Goal: Information Seeking & Learning: Learn about a topic

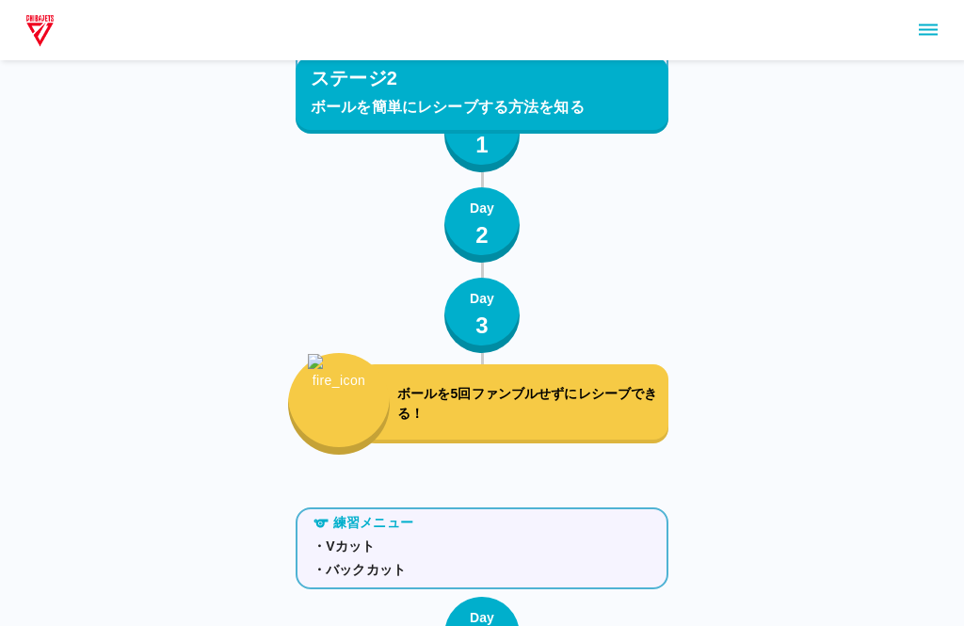
scroll to position [3170, 0]
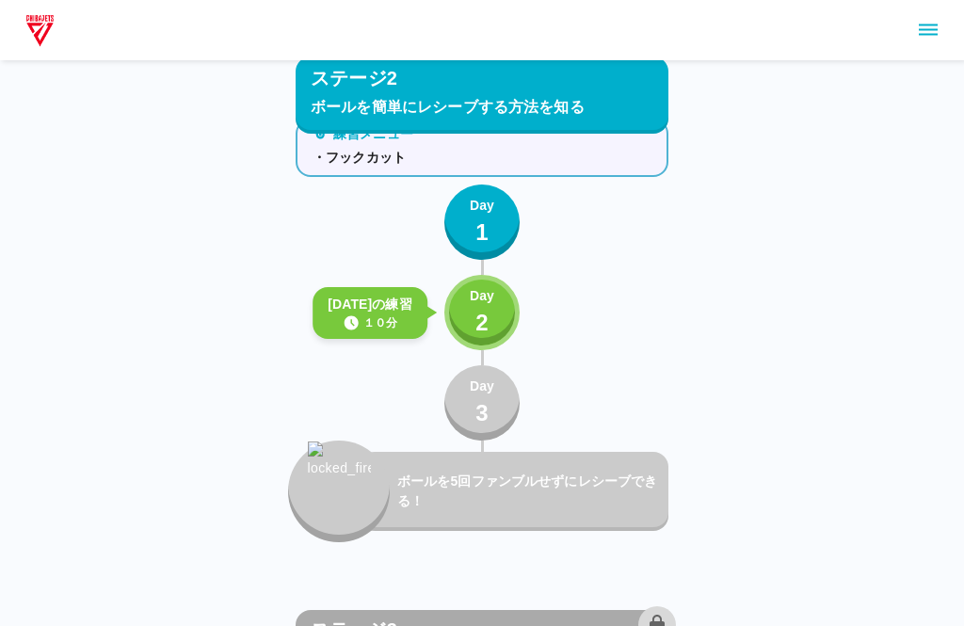
click at [461, 300] on button "Day 2" at bounding box center [481, 312] width 75 height 75
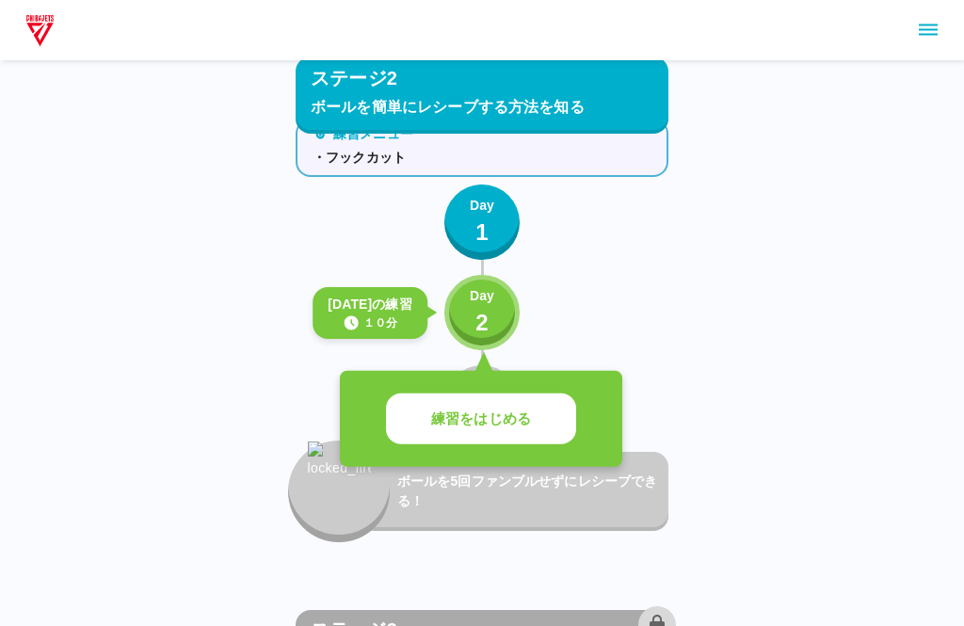
click at [509, 434] on button "練習をはじめる" at bounding box center [481, 419] width 190 height 52
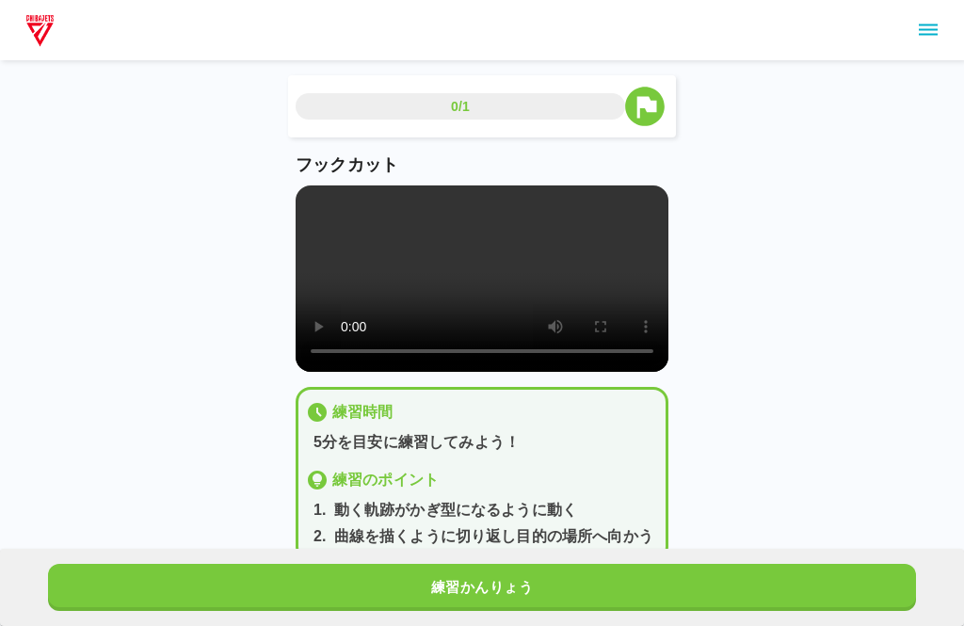
click at [626, 599] on button "練習かんりょう" at bounding box center [482, 587] width 868 height 47
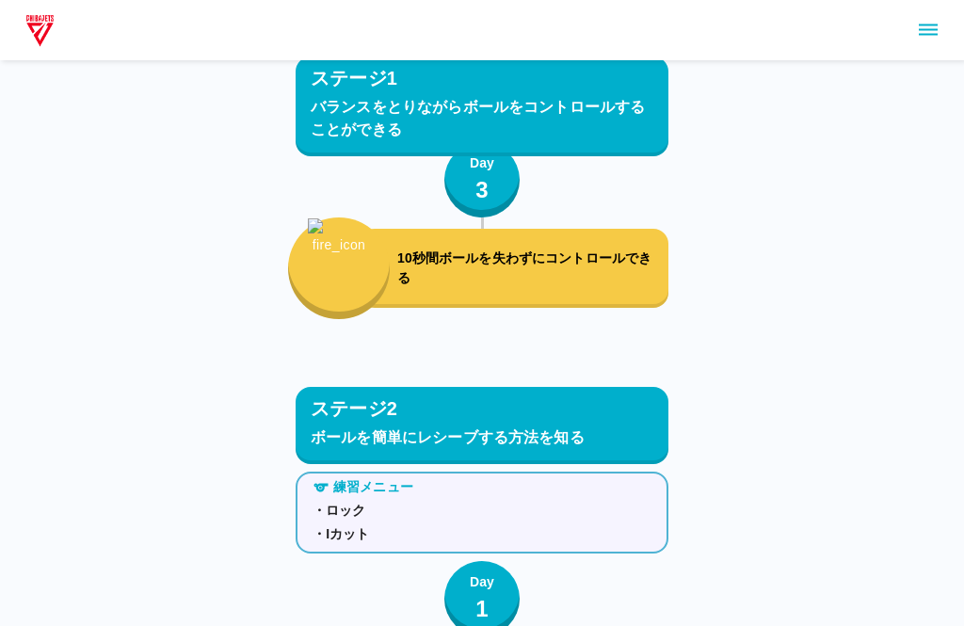
scroll to position [1817, 0]
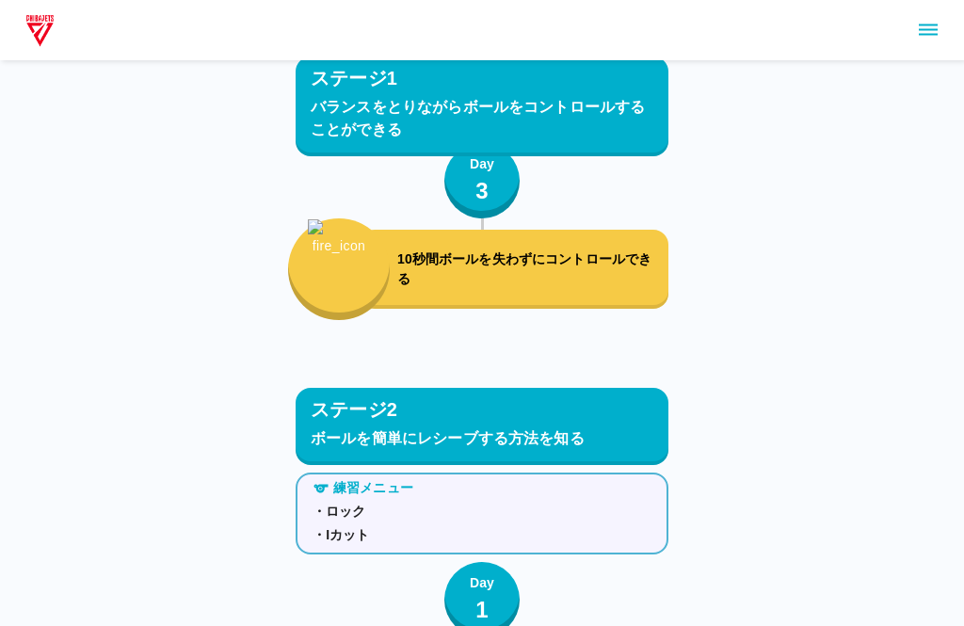
click at [930, 31] on icon "sidemenu" at bounding box center [928, 30] width 23 height 23
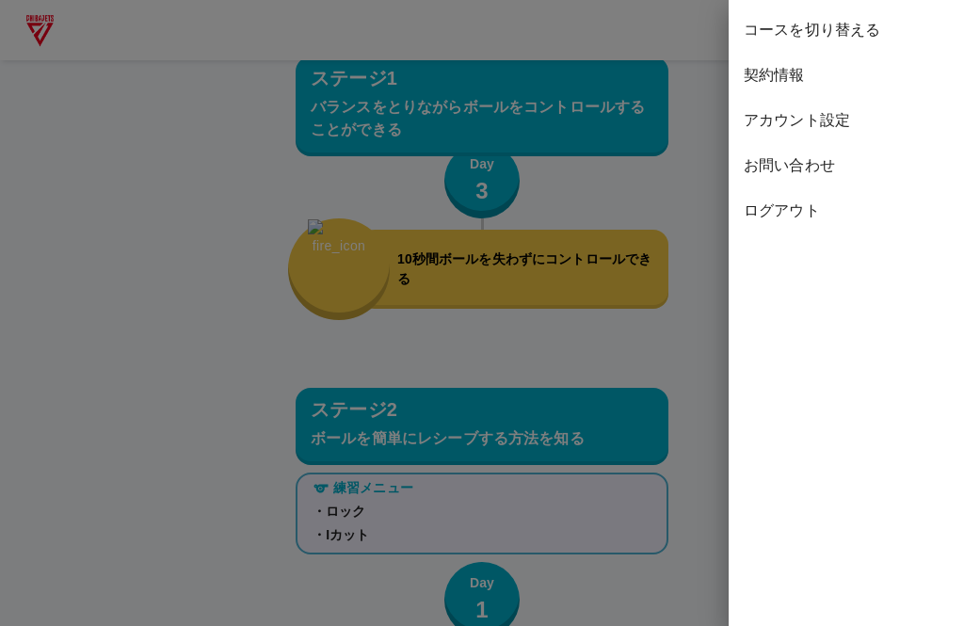
click at [670, 203] on div at bounding box center [482, 313] width 964 height 626
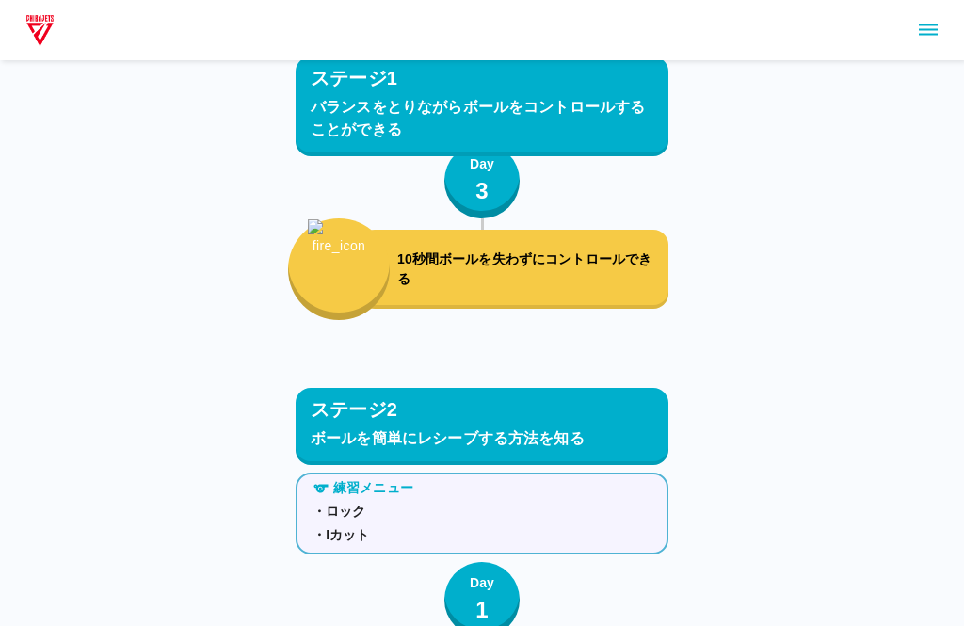
click at [934, 24] on icon "sidemenu" at bounding box center [928, 30] width 23 height 23
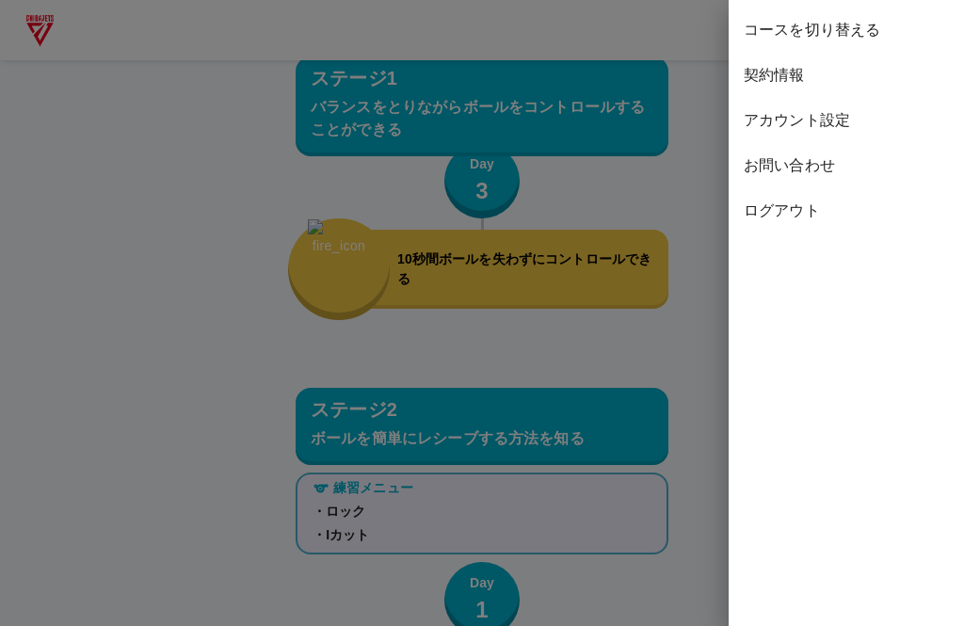
click at [856, 33] on span "コースを切り替える" at bounding box center [846, 30] width 205 height 23
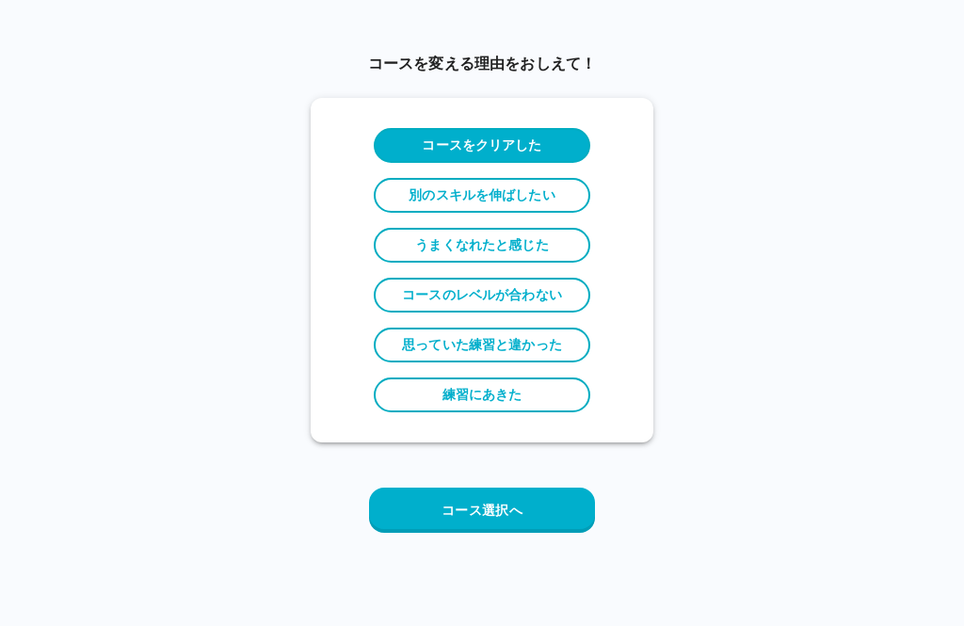
click at [553, 506] on button "コース選択へ" at bounding box center [482, 510] width 226 height 45
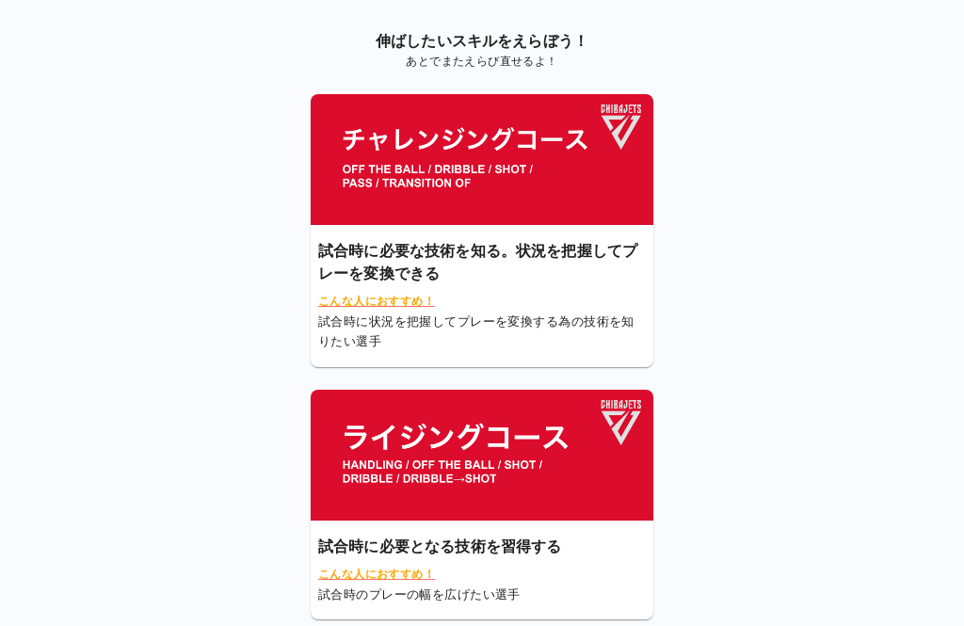
click at [592, 475] on img at bounding box center [482, 455] width 343 height 131
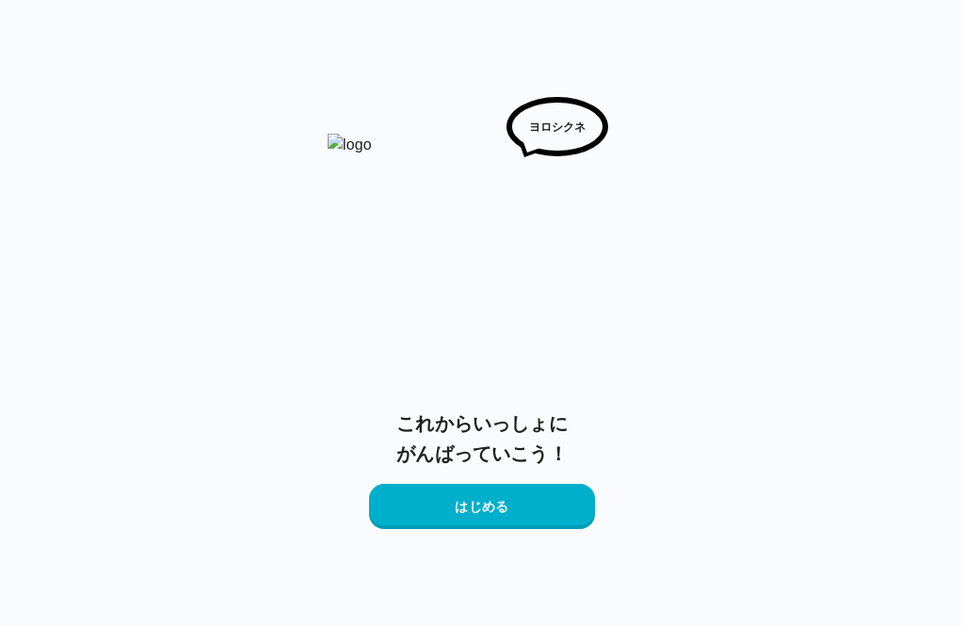
click at [569, 519] on button "はじめる" at bounding box center [482, 506] width 226 height 45
click at [523, 503] on html "ヨロシクネ これからいっしょに がんばっていこう！ はじめる" at bounding box center [482, 313] width 964 height 626
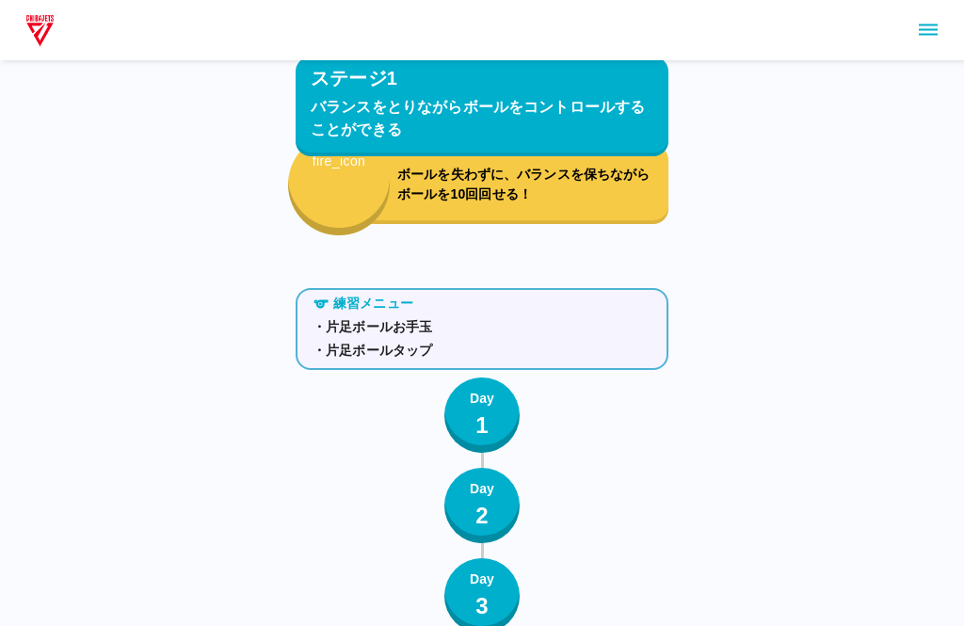
scroll to position [3170, 0]
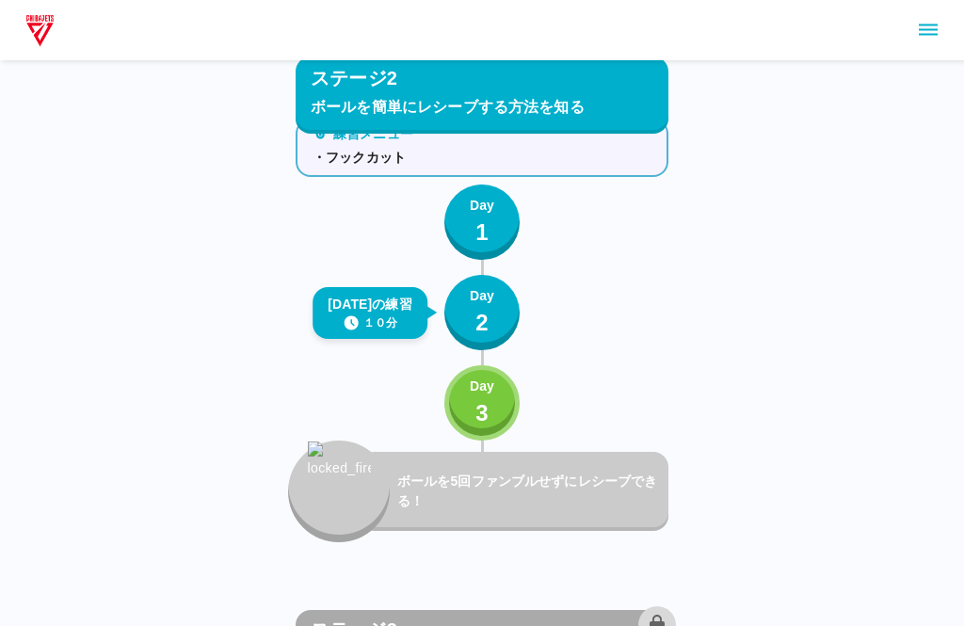
click at [939, 24] on button "sidemenu" at bounding box center [928, 30] width 32 height 32
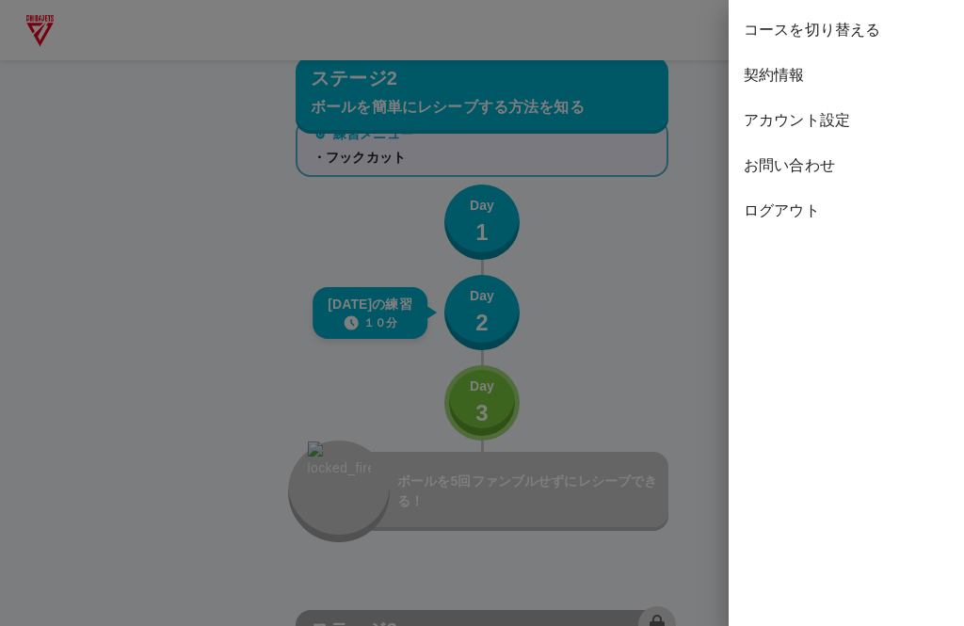
click at [838, 28] on span "コースを切り替える" at bounding box center [846, 30] width 205 height 23
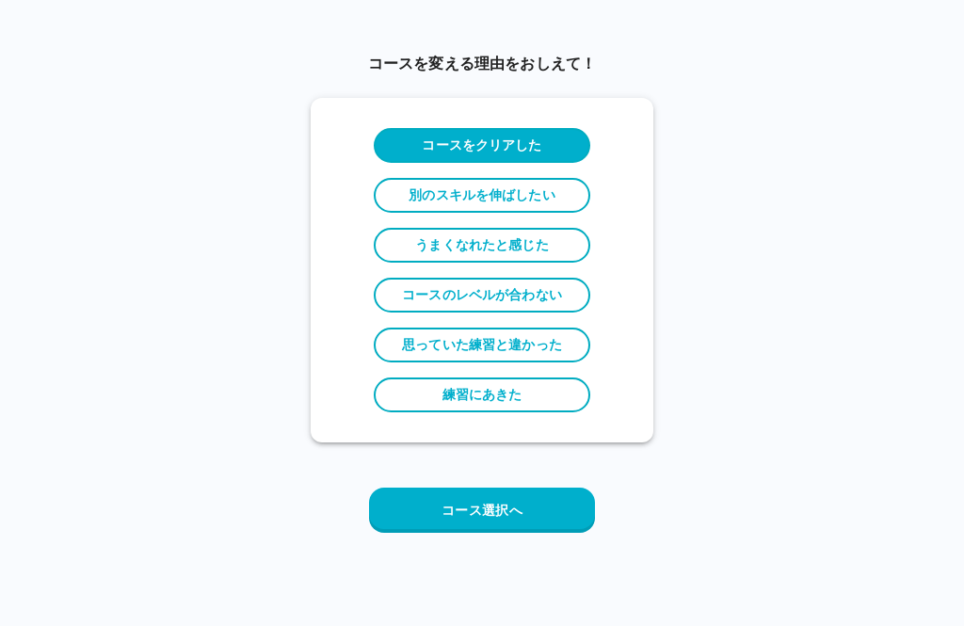
click at [540, 508] on button "コース選択へ" at bounding box center [482, 510] width 226 height 45
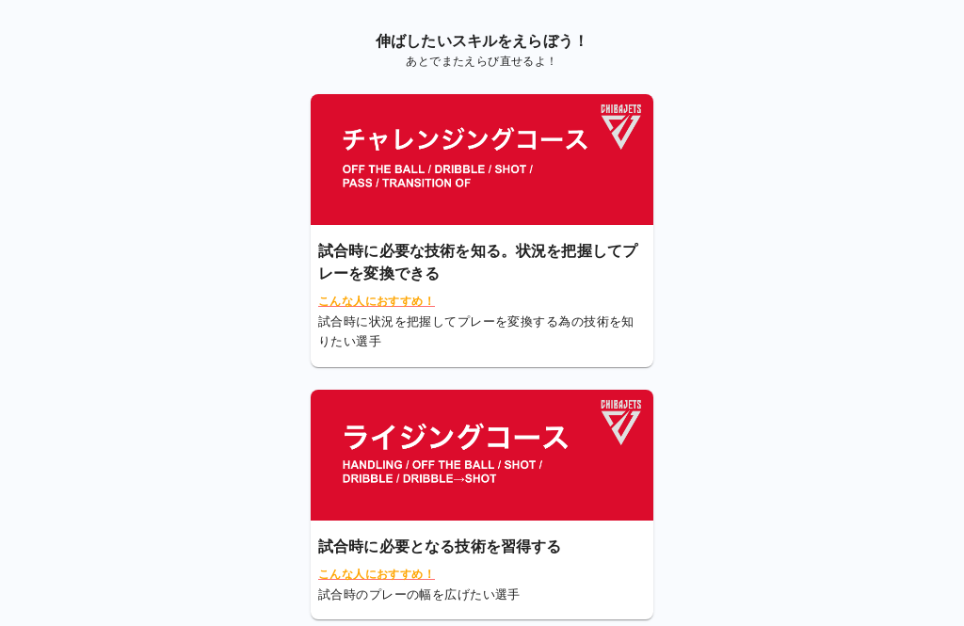
click at [591, 176] on img at bounding box center [482, 159] width 343 height 131
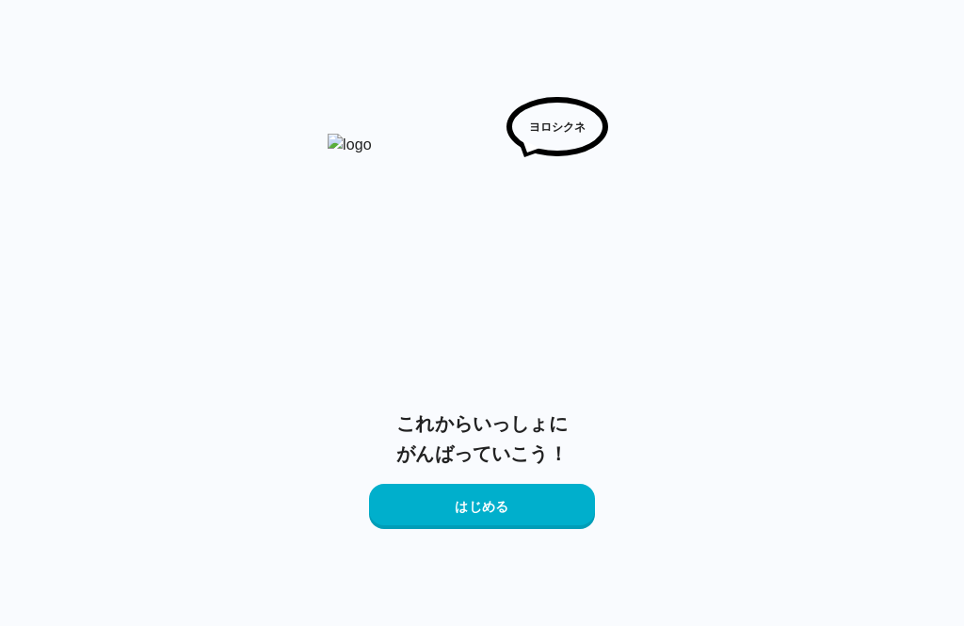
click at [553, 510] on button "はじめる" at bounding box center [482, 506] width 226 height 45
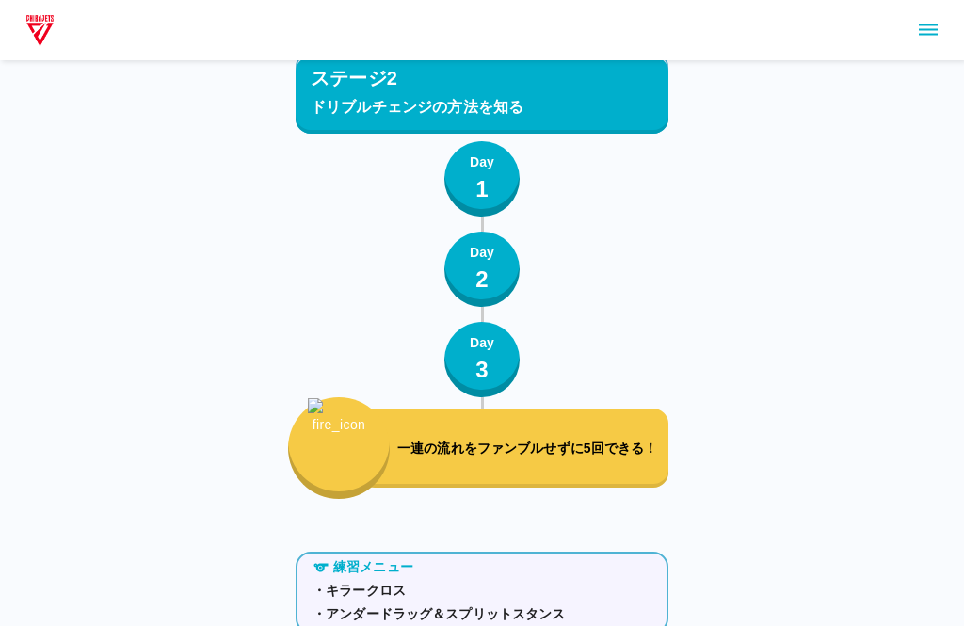
scroll to position [4447, 0]
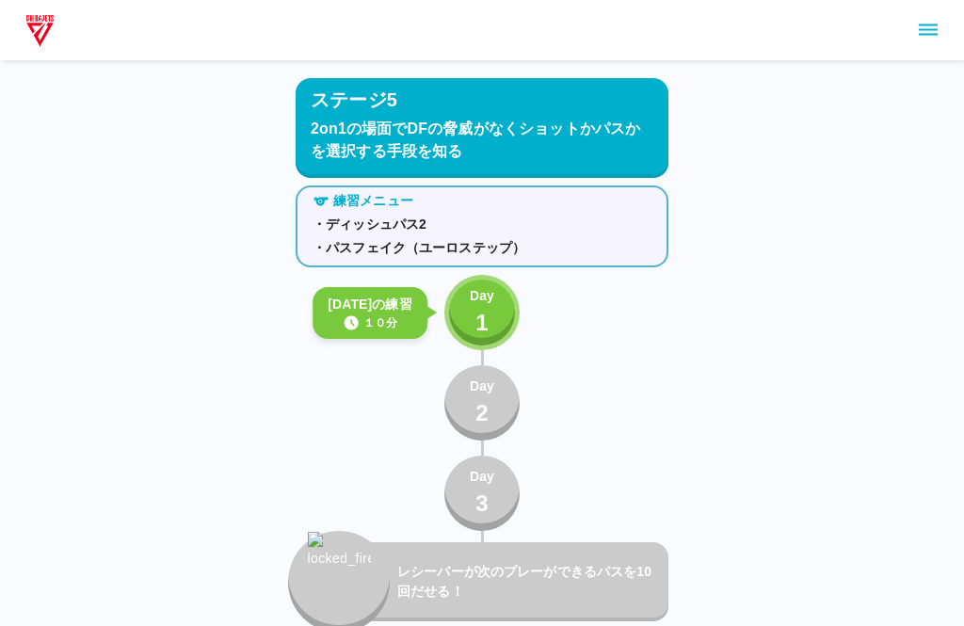
click at [489, 308] on div "Day 1" at bounding box center [482, 313] width 24 height 54
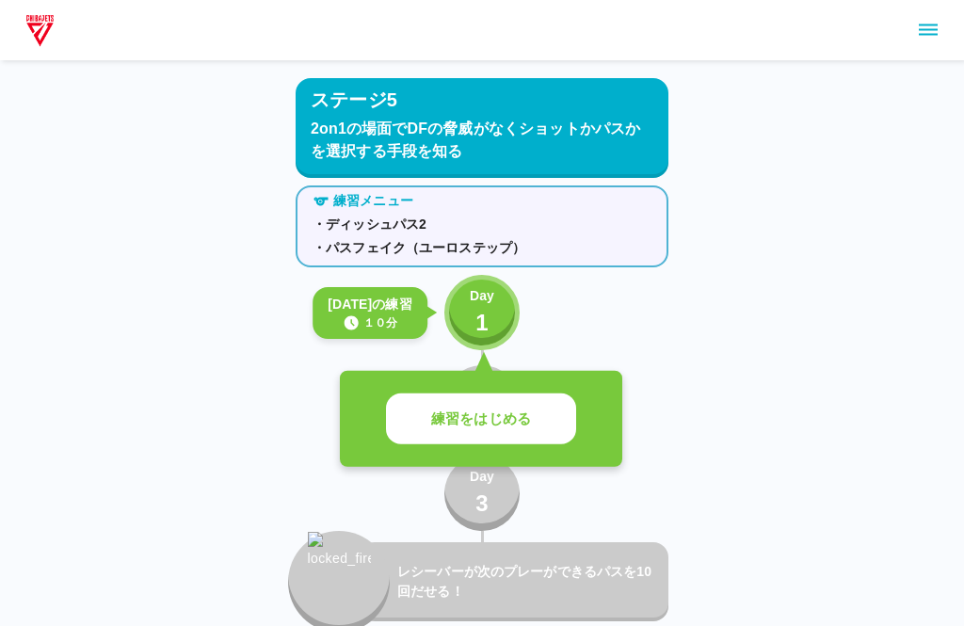
click at [533, 424] on button "練習をはじめる" at bounding box center [481, 419] width 190 height 52
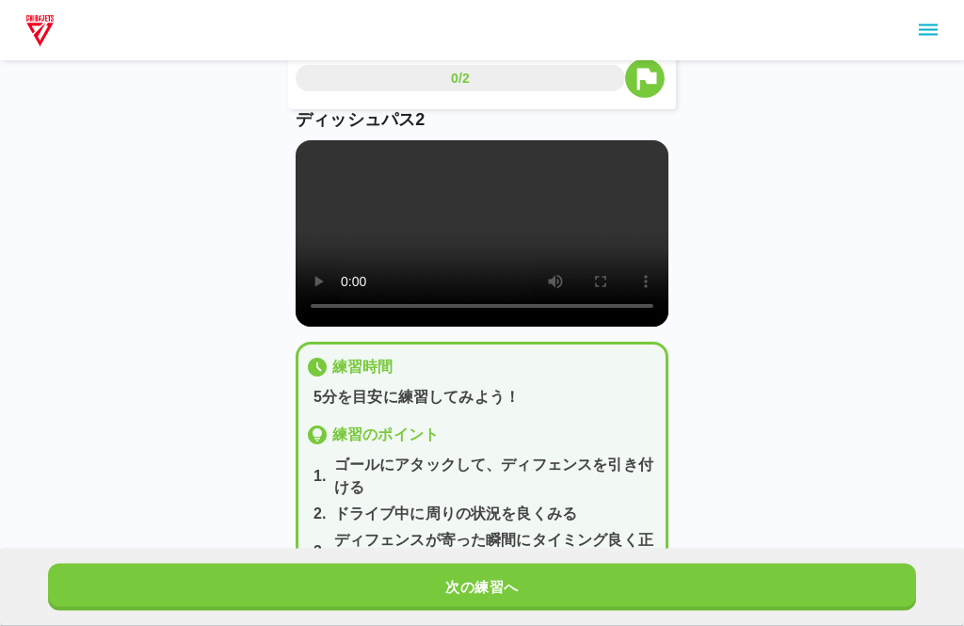
scroll to position [45, 0]
click at [496, 264] on video at bounding box center [482, 233] width 373 height 186
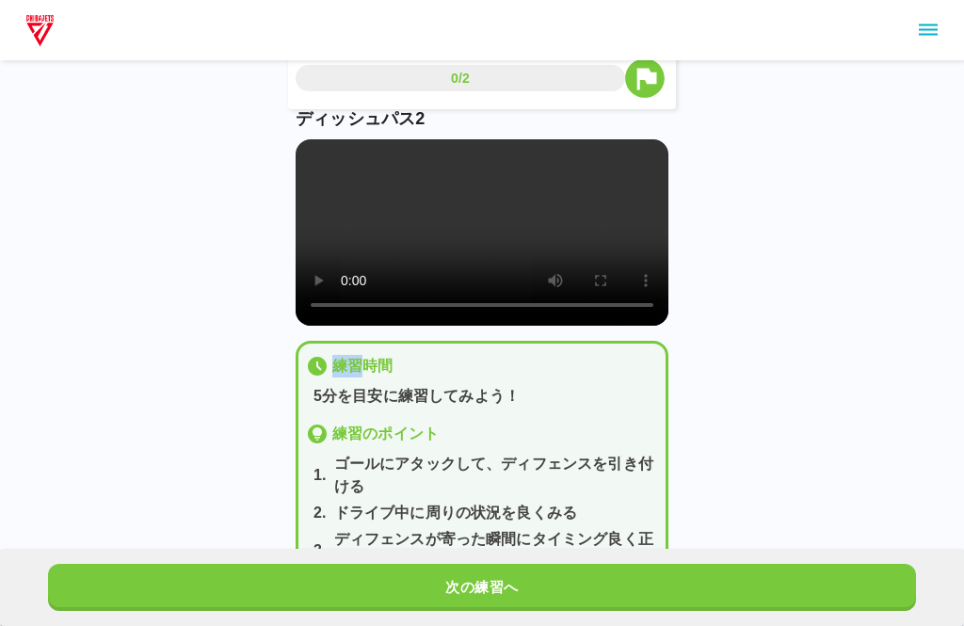
click at [818, 309] on div "0/2 ディッシュパス2 練習時間 5分を目安に練習してみよう！ 練習のポイント 1 . ゴールにアタックして、ディフェンスを引き付ける 2 . ドライブ中に…" at bounding box center [482, 286] width 964 height 664
click at [659, 611] on button "次の練習へ" at bounding box center [482, 587] width 868 height 47
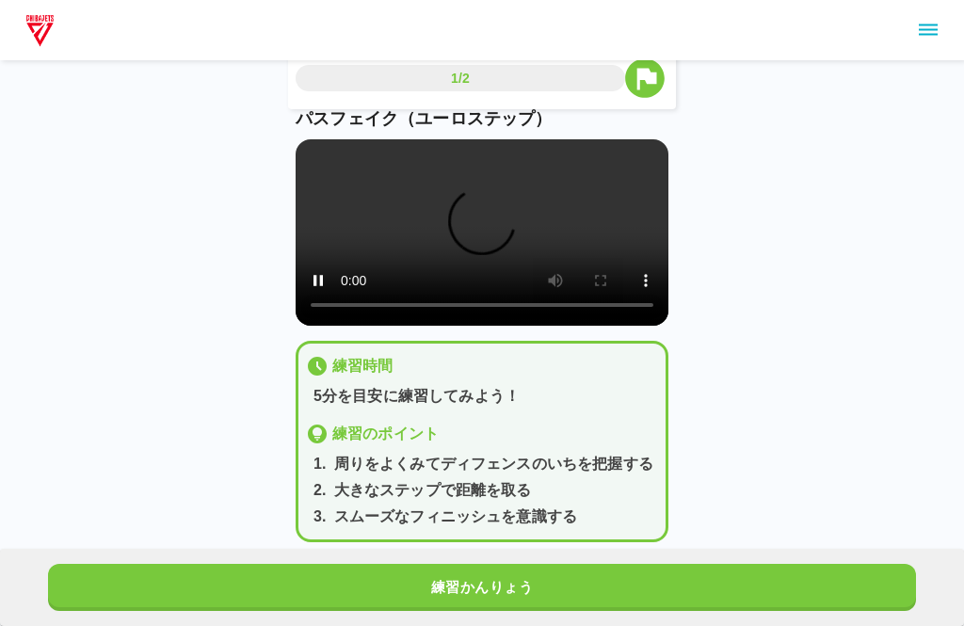
scroll to position [23, 0]
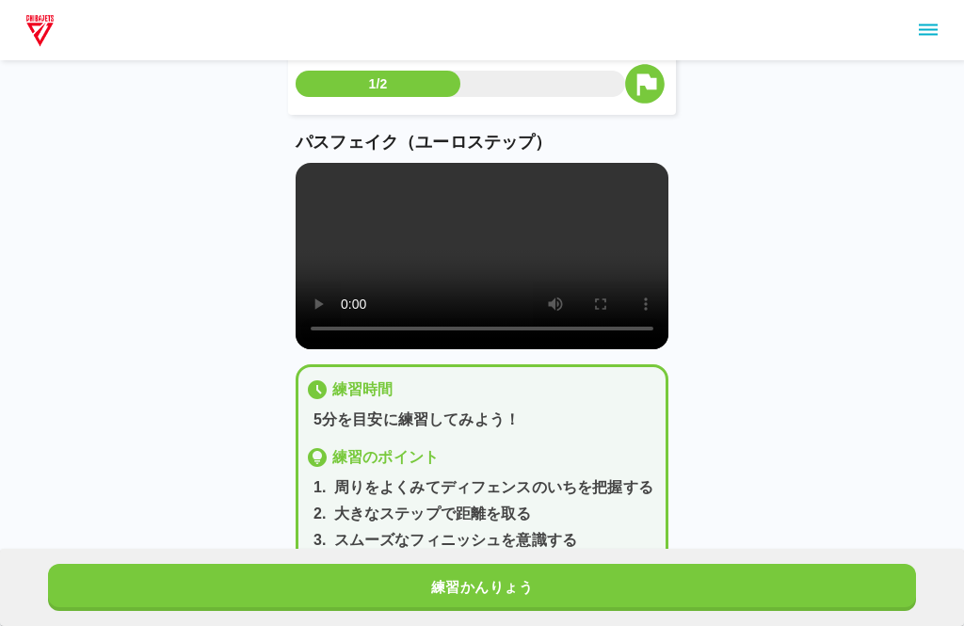
click at [507, 277] on video at bounding box center [482, 256] width 373 height 186
click at [476, 274] on video at bounding box center [482, 256] width 373 height 186
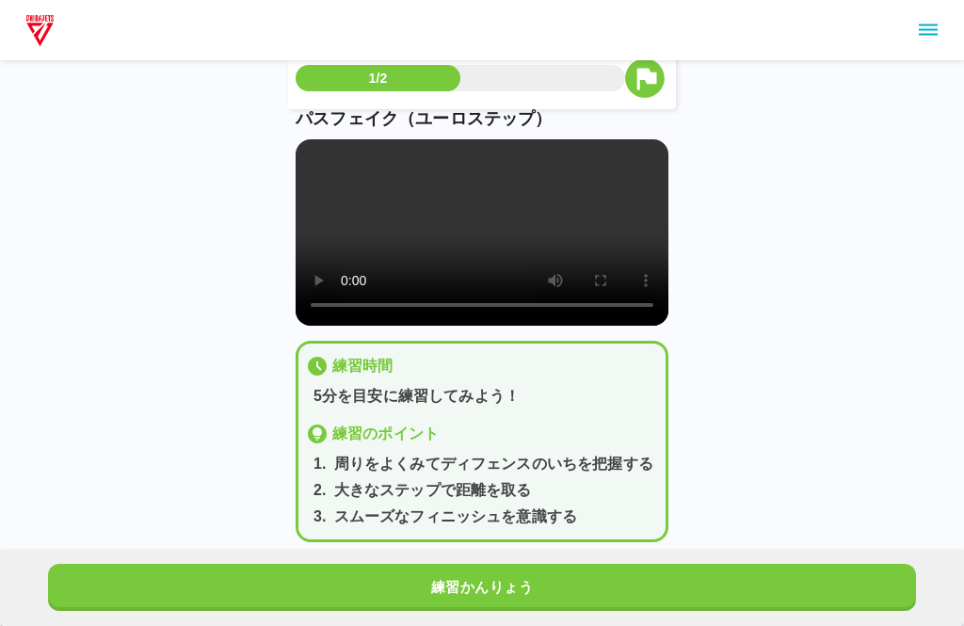
click at [662, 611] on button "練習かんりょう" at bounding box center [482, 587] width 868 height 47
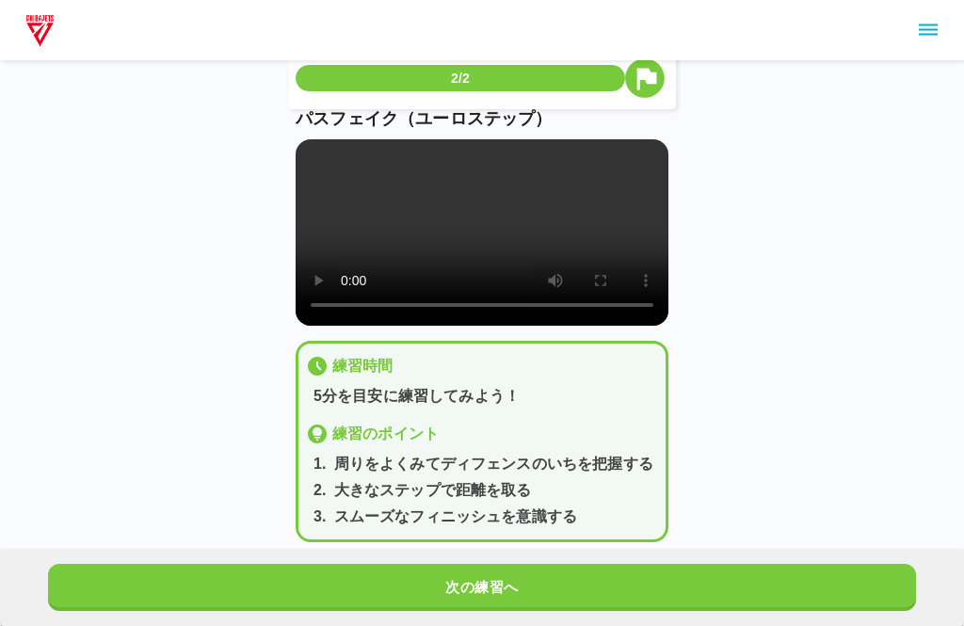
scroll to position [0, 0]
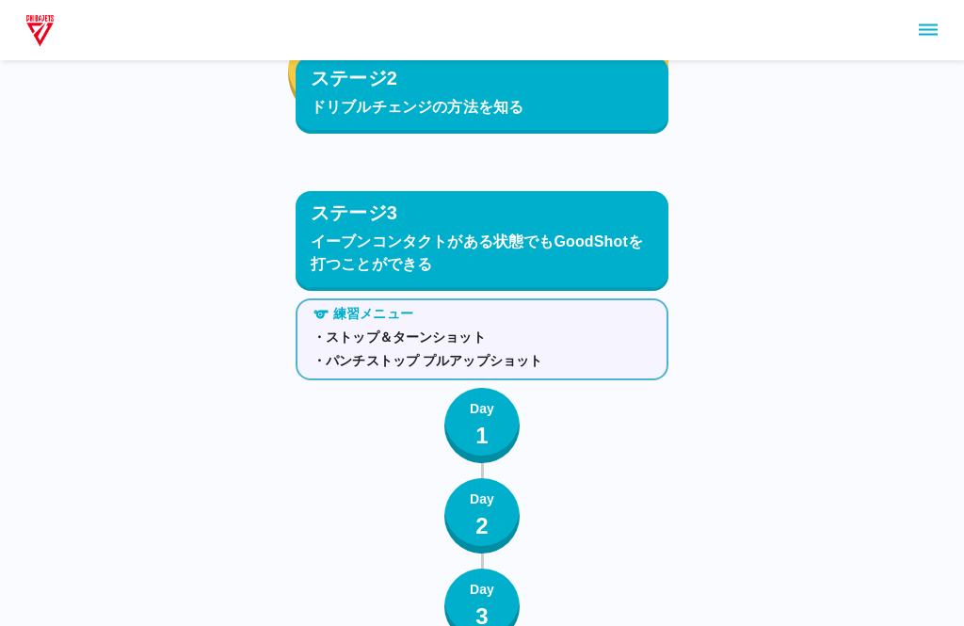
scroll to position [2067, 0]
click at [926, 21] on icon "sidemenu" at bounding box center [928, 30] width 23 height 23
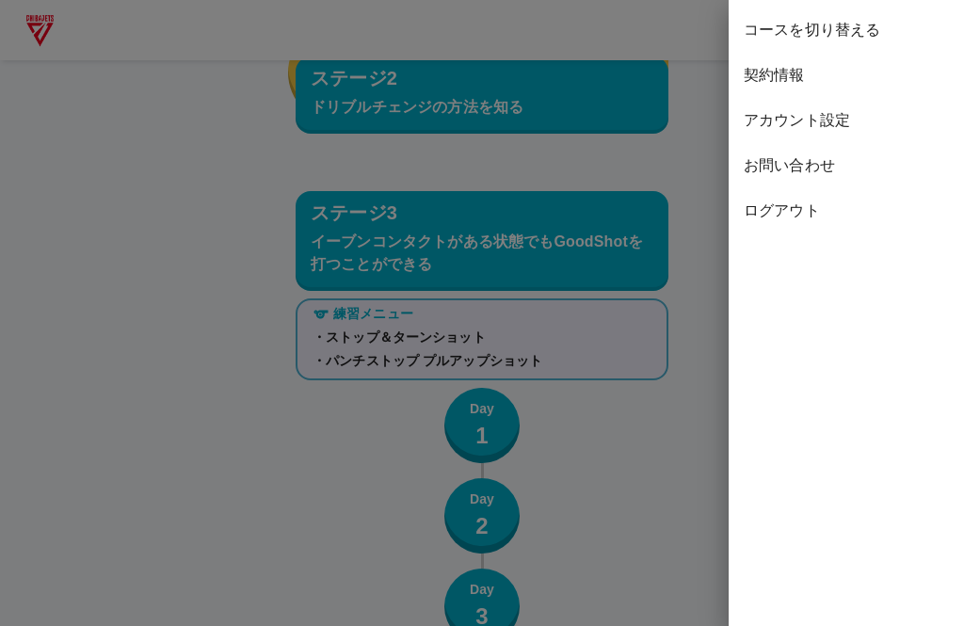
click at [769, 203] on span "ログアウト" at bounding box center [846, 211] width 205 height 23
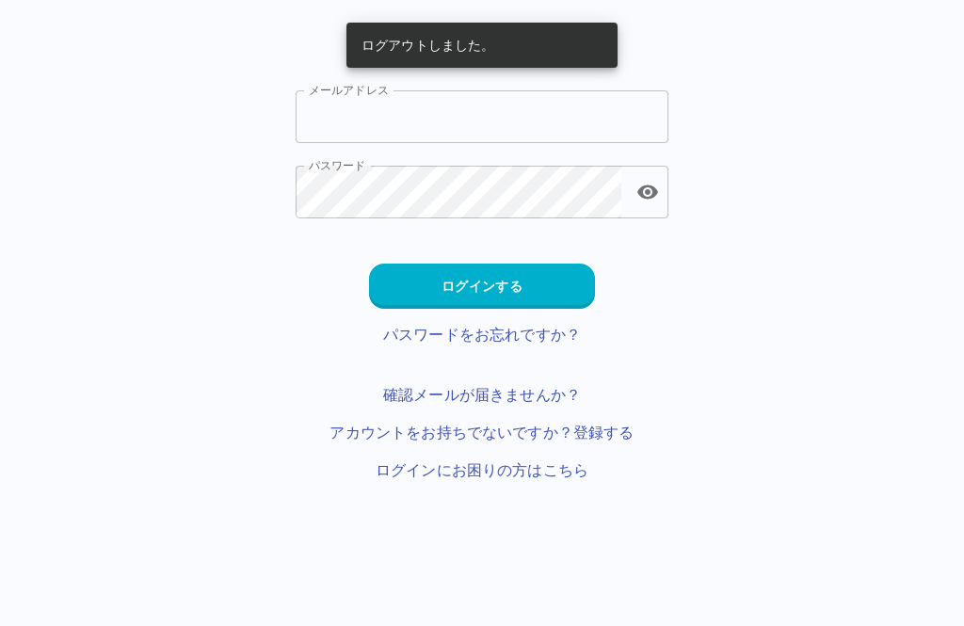
click at [578, 111] on input "メールアドレス" at bounding box center [482, 116] width 373 height 53
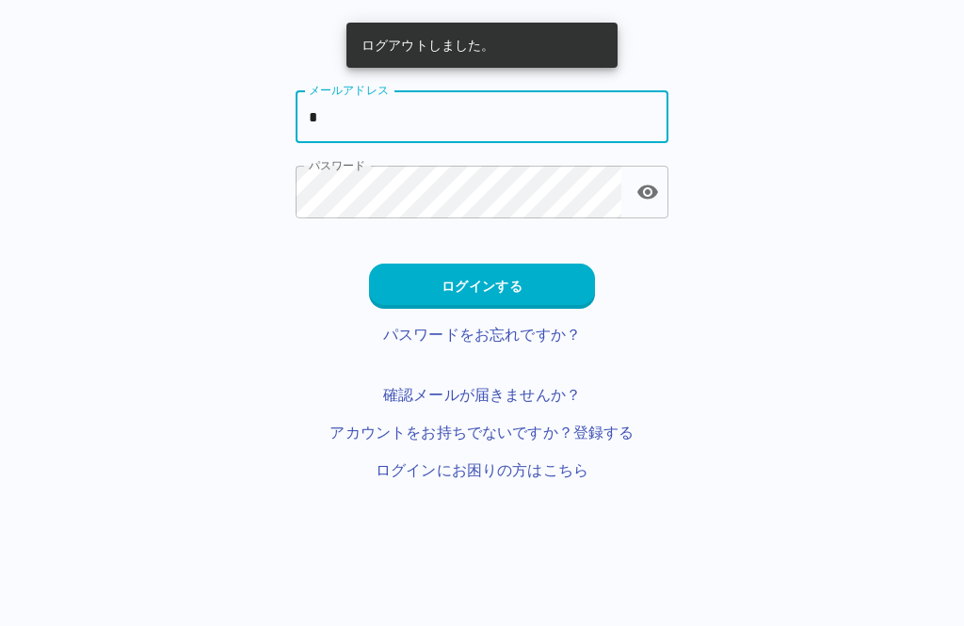
type input "**********"
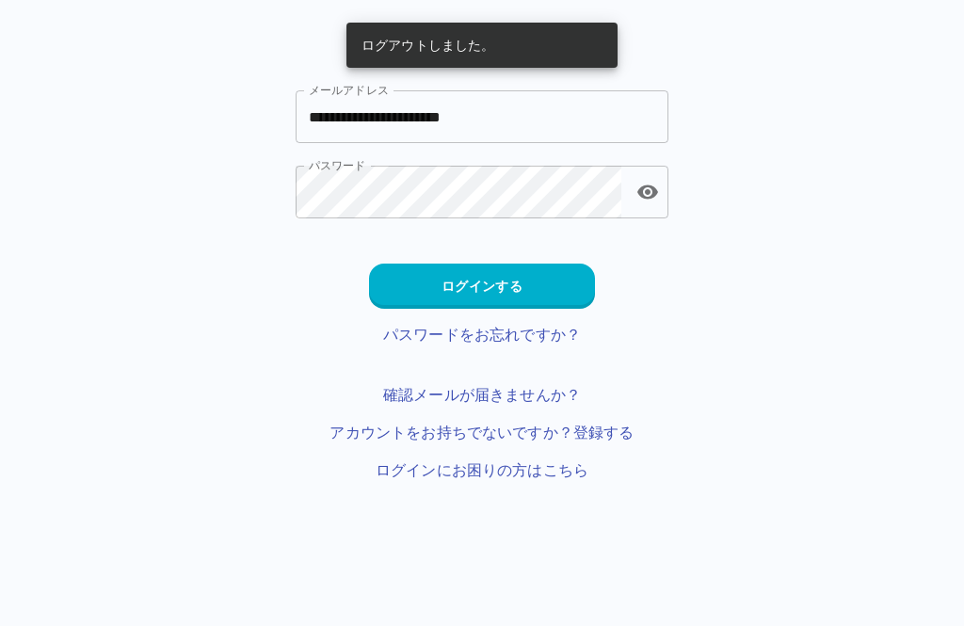
click at [520, 287] on button "ログインする" at bounding box center [482, 286] width 226 height 45
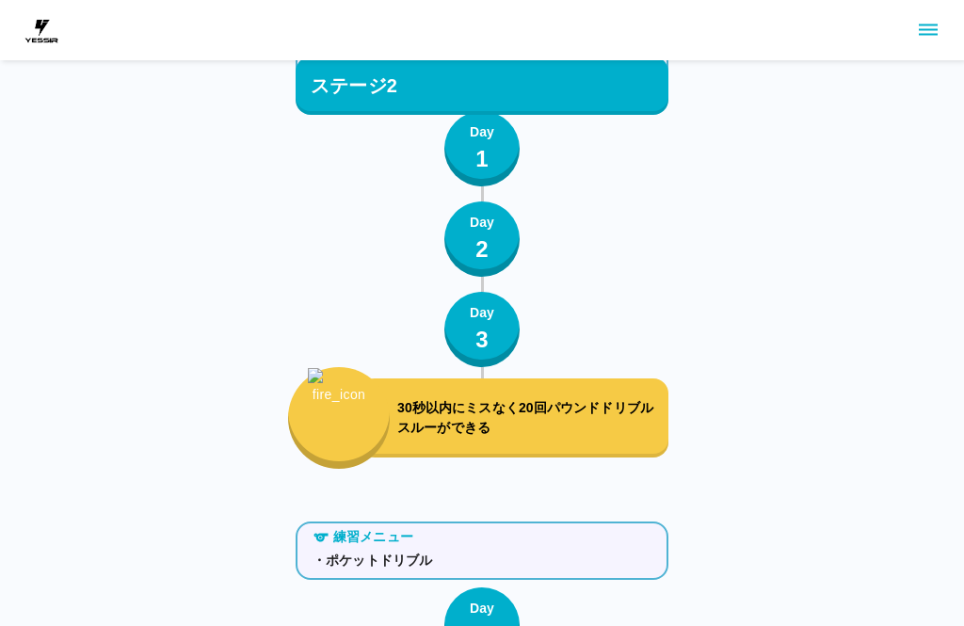
scroll to position [5315, 0]
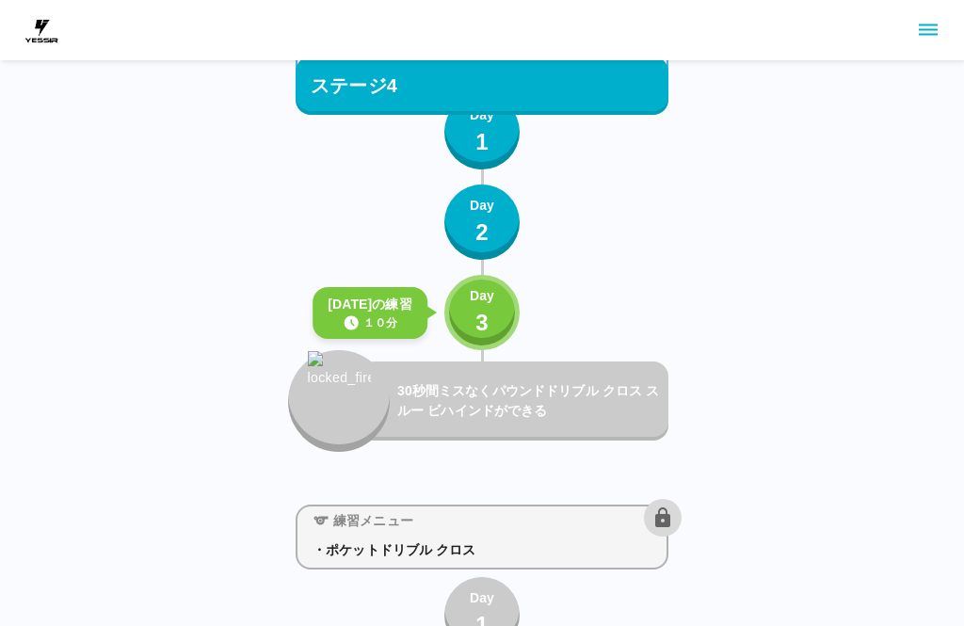
click at [473, 320] on div "Day 3" at bounding box center [482, 313] width 24 height 54
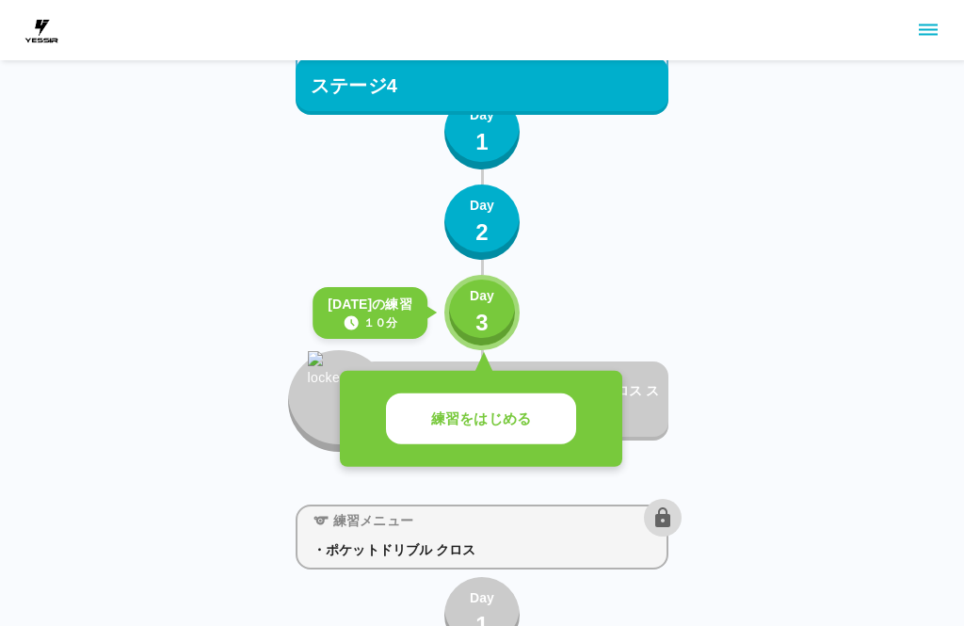
click at [527, 432] on button "練習をはじめる" at bounding box center [481, 419] width 190 height 52
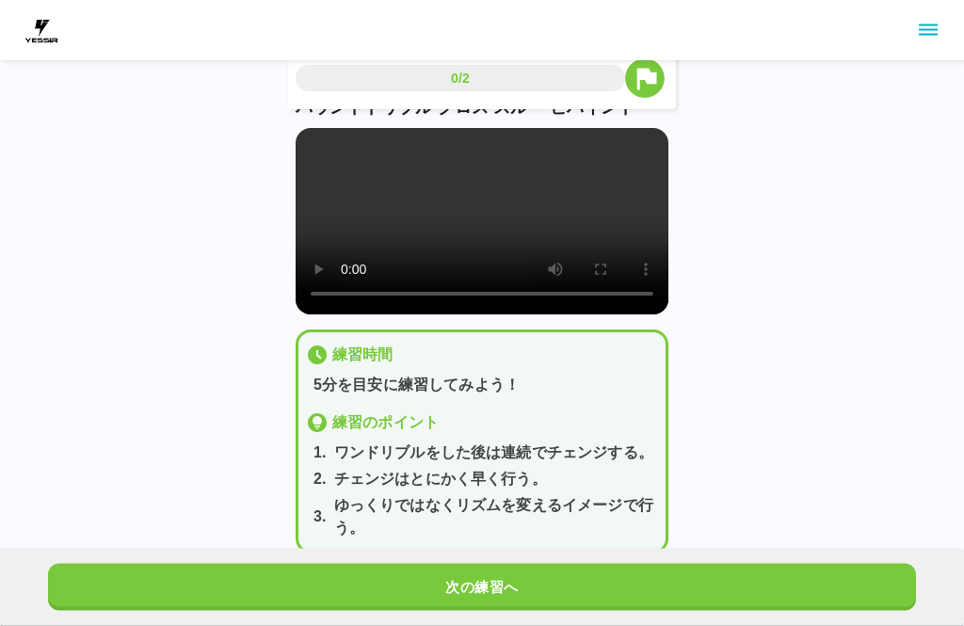
scroll to position [59, 0]
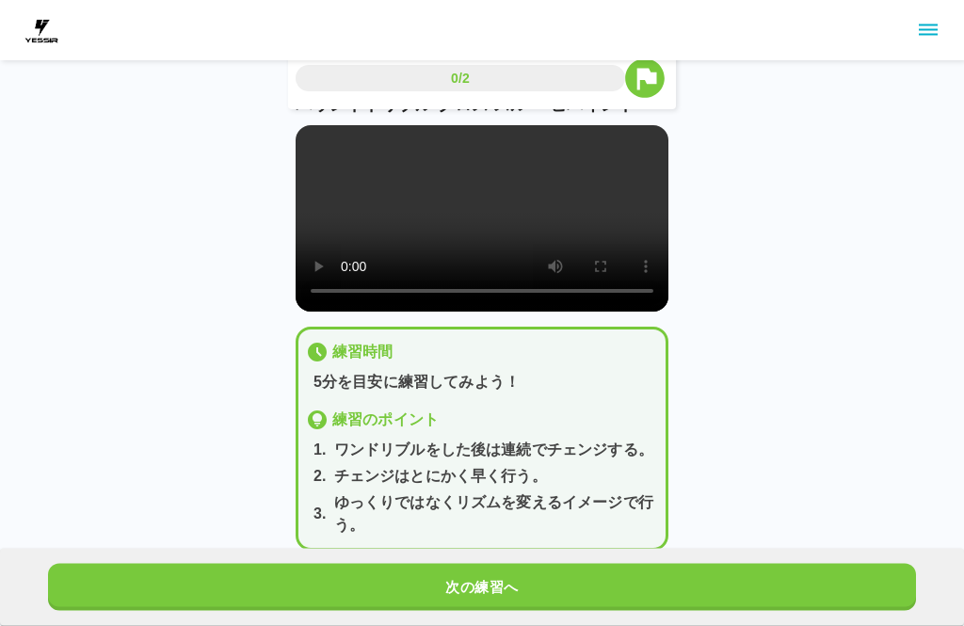
click at [597, 611] on button "次の練習へ" at bounding box center [482, 587] width 868 height 47
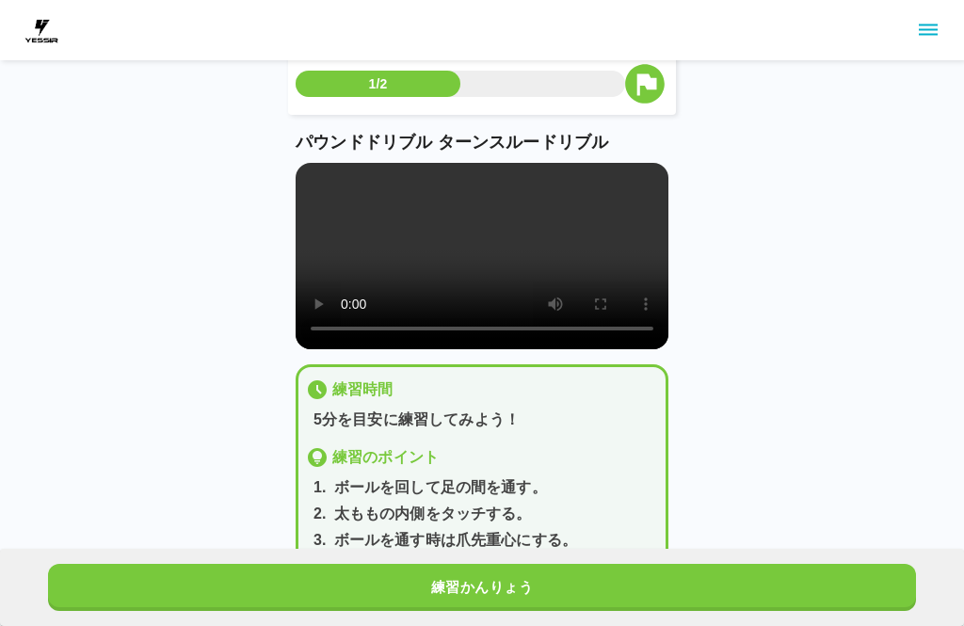
click at [599, 611] on button "練習かんりょう" at bounding box center [482, 587] width 868 height 47
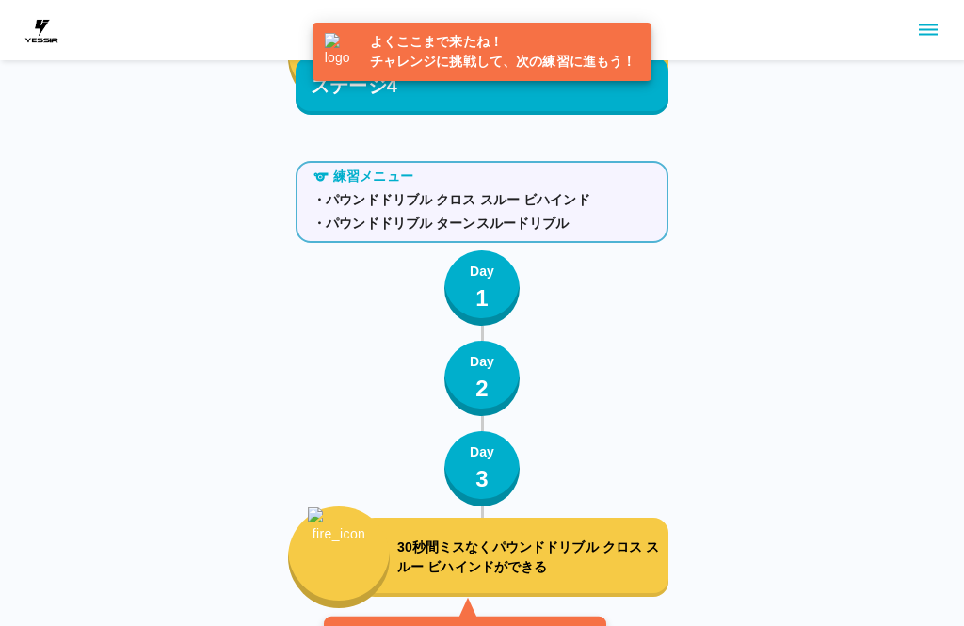
scroll to position [5411, 0]
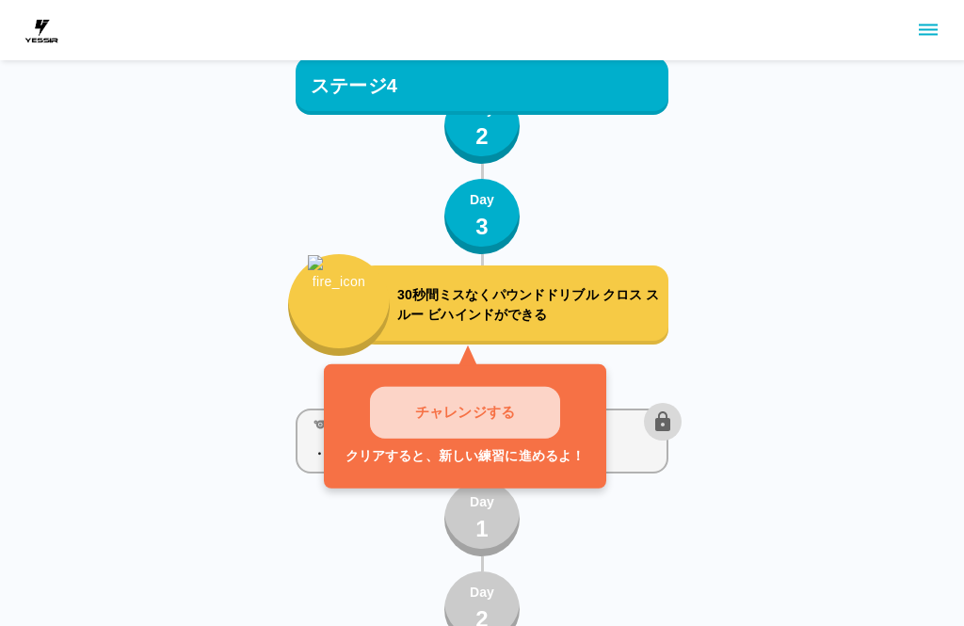
click at [535, 428] on button "チャレンジする" at bounding box center [465, 413] width 190 height 52
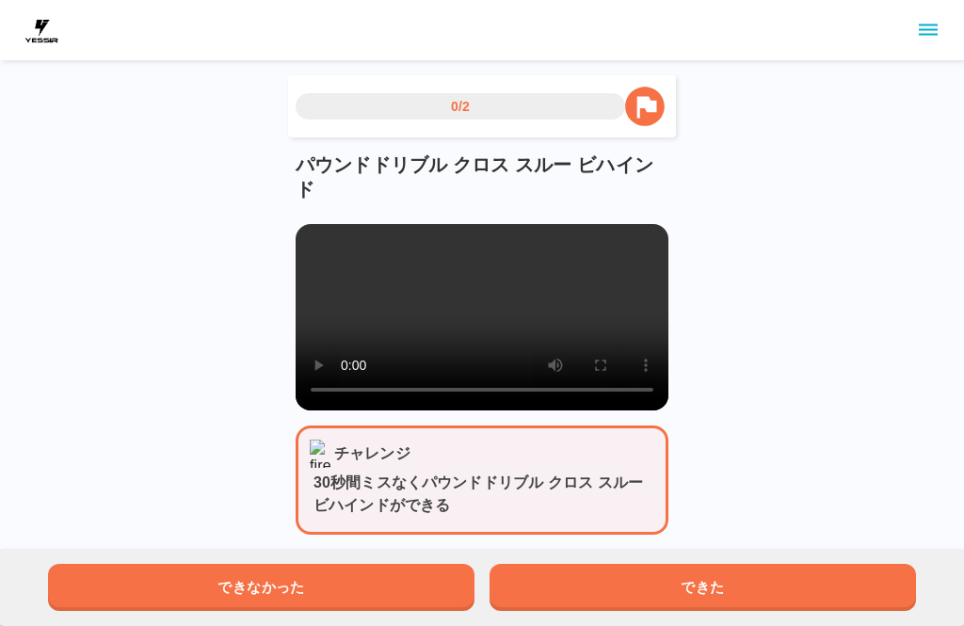
click at [617, 587] on button "できた" at bounding box center [702, 587] width 426 height 47
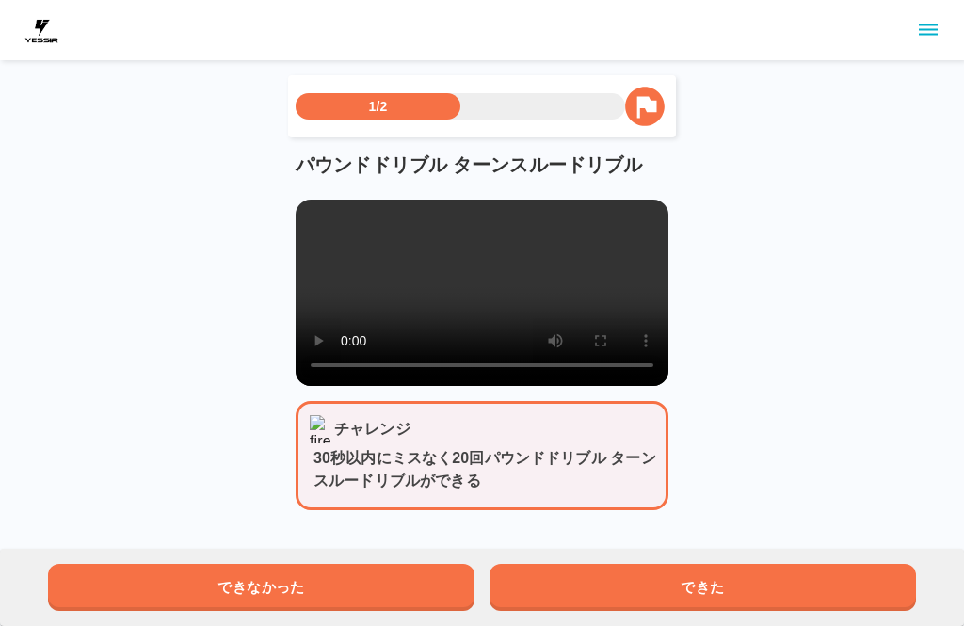
click at [419, 567] on button "できなかった" at bounding box center [261, 587] width 426 height 47
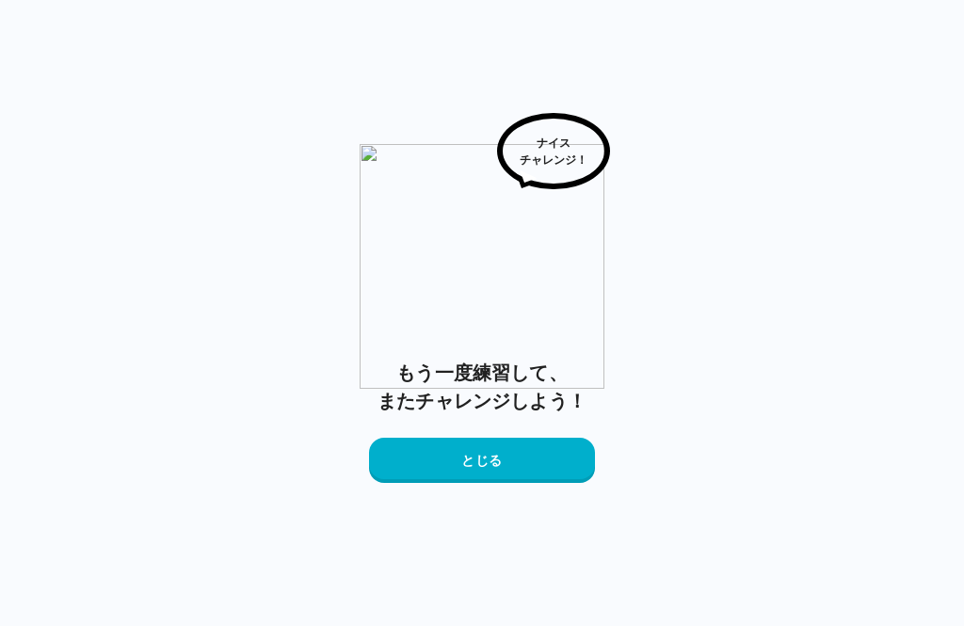
click at [556, 457] on button "とじる" at bounding box center [482, 460] width 226 height 45
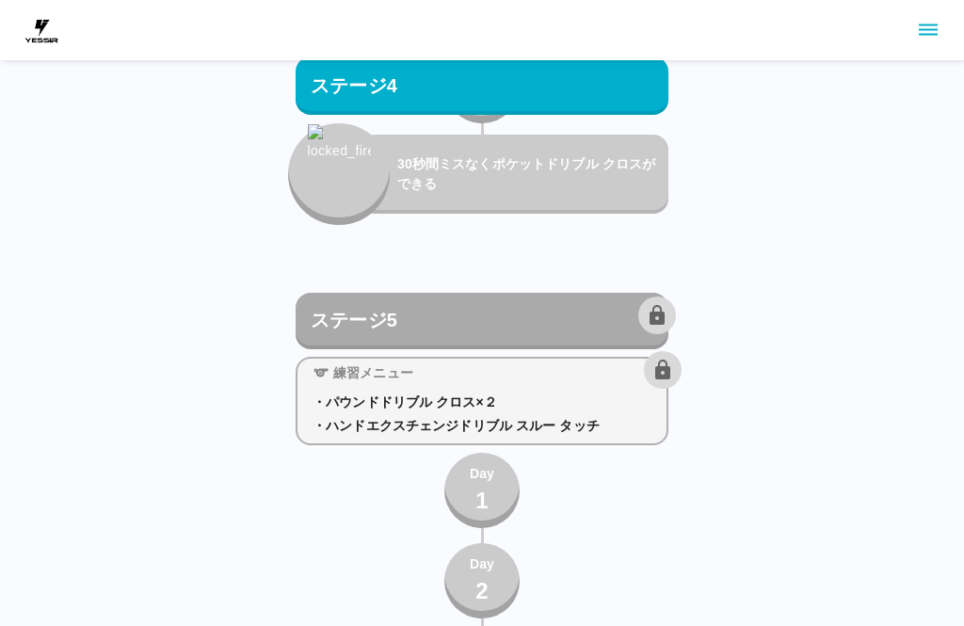
scroll to position [6003, 0]
